Goal: Check status

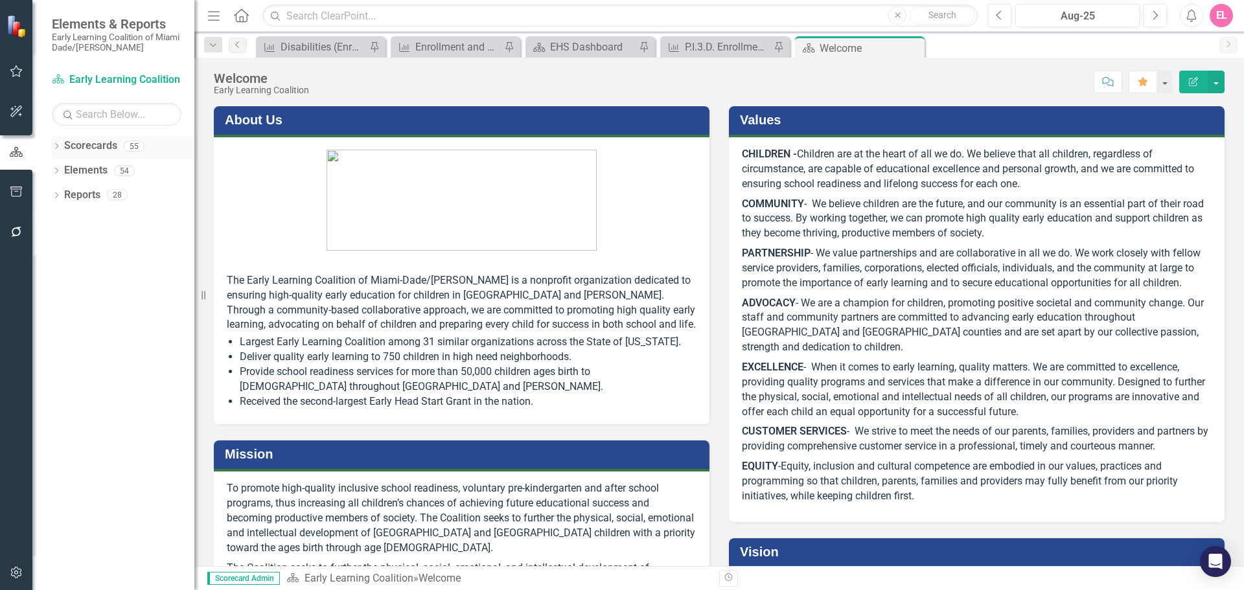
click at [92, 150] on link "Scorecards" at bounding box center [90, 146] width 53 height 15
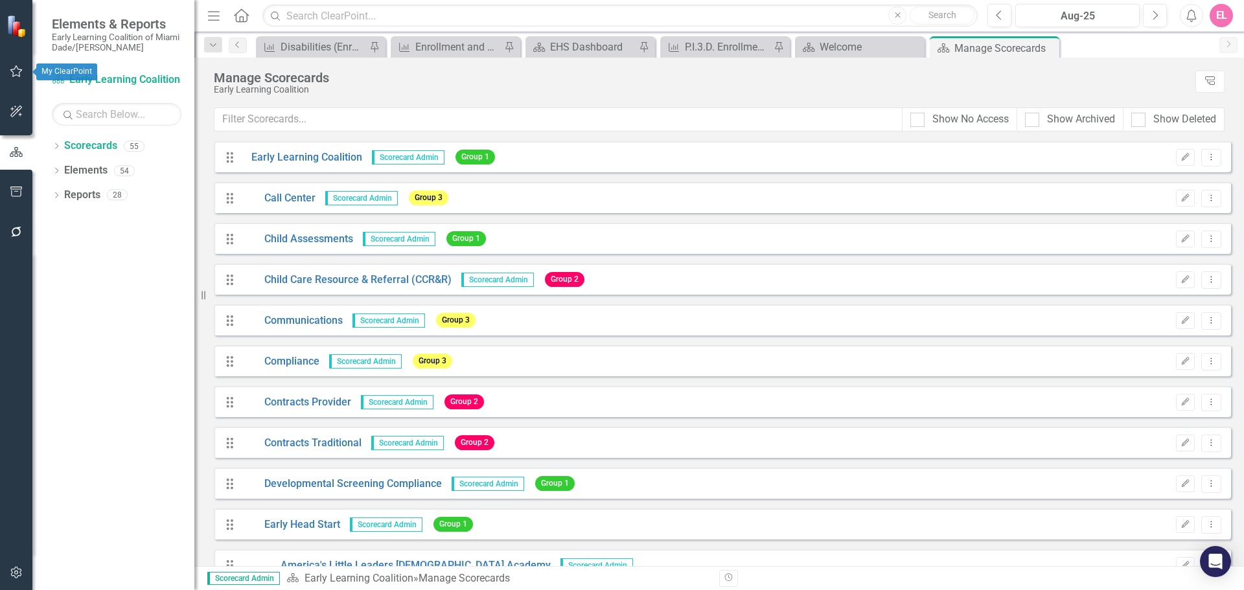
click at [17, 69] on icon "button" at bounding box center [17, 71] width 14 height 10
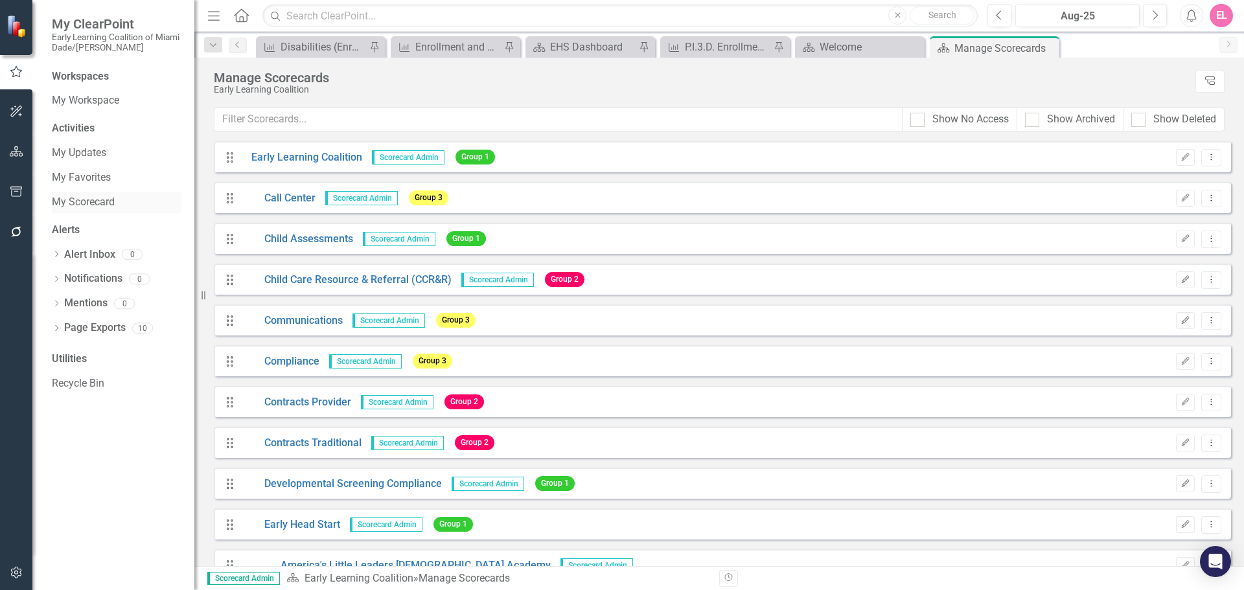
click at [104, 195] on link "My Scorecard" at bounding box center [117, 202] width 130 height 15
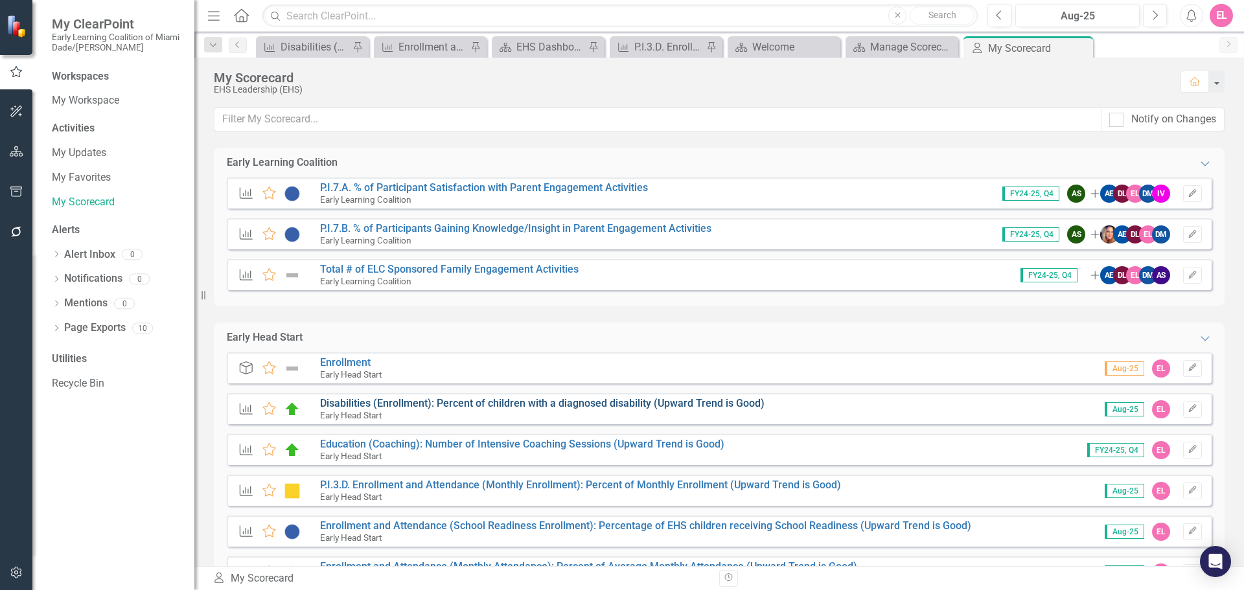
click at [470, 403] on link "Disabilities (Enrollment): Percent of children with a diagnosed disability (Upw…" at bounding box center [542, 403] width 444 height 12
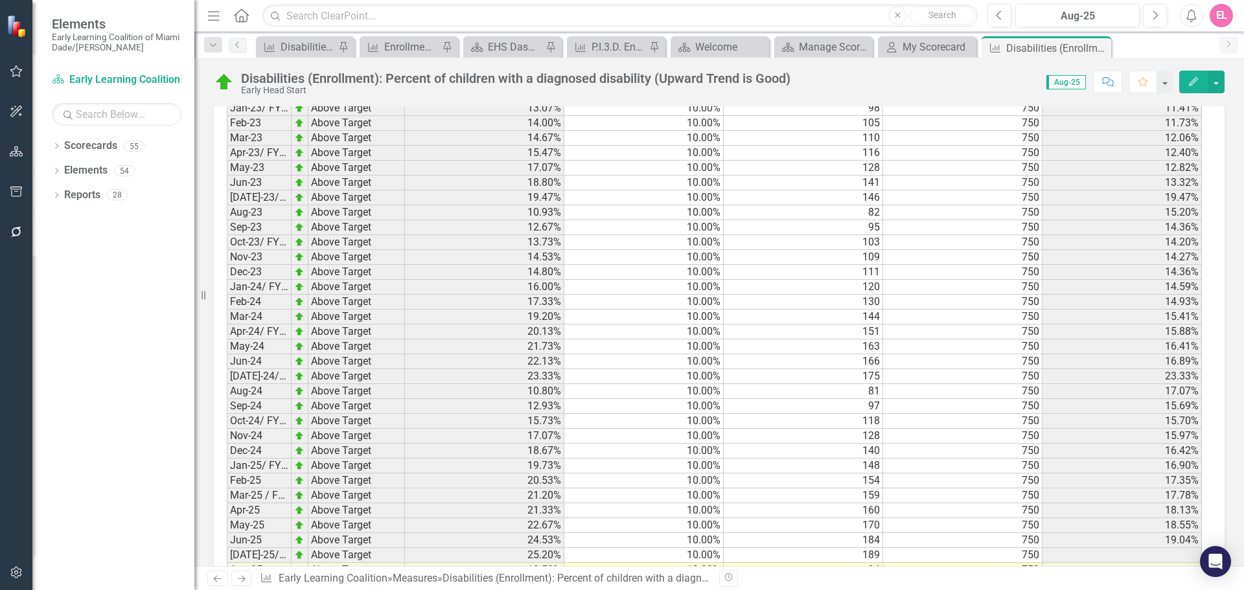
scroll to position [1727, 0]
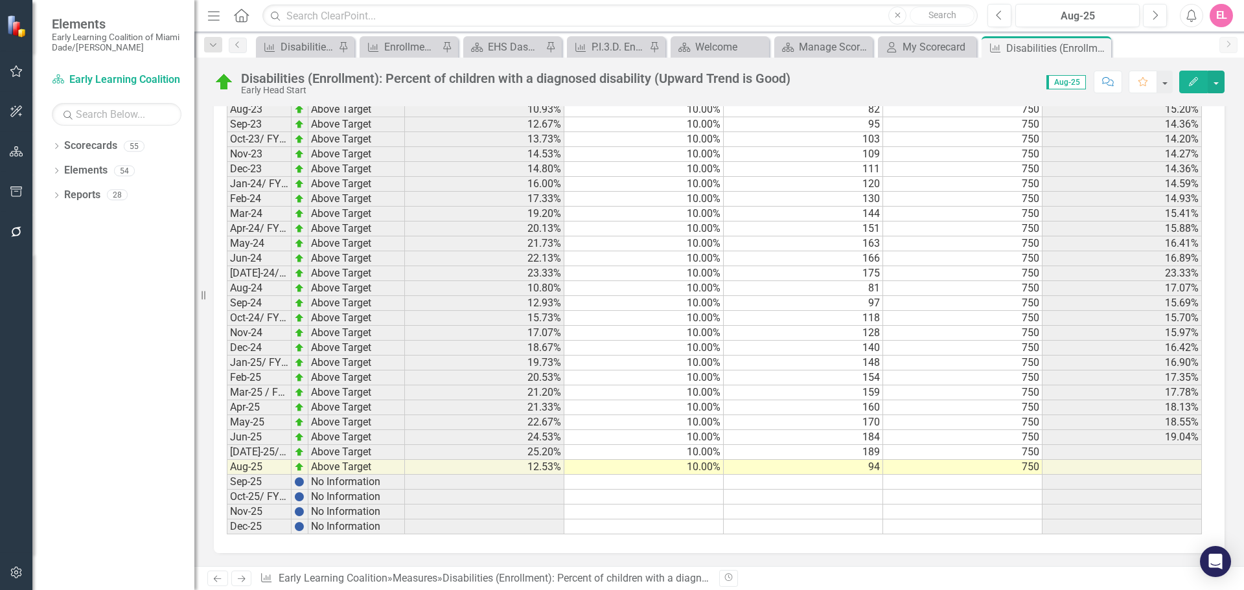
click at [551, 455] on td "25.20%" at bounding box center [484, 452] width 159 height 15
click at [707, 499] on td at bounding box center [643, 497] width 159 height 15
click at [532, 478] on td at bounding box center [484, 482] width 159 height 15
